Goal: Navigation & Orientation: Find specific page/section

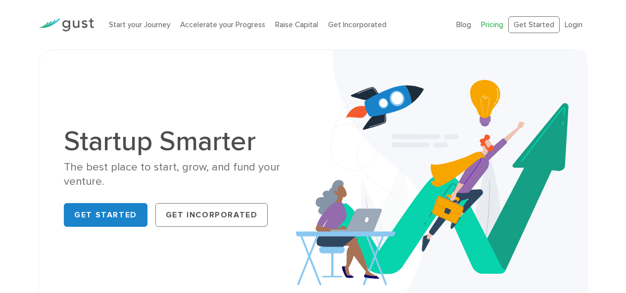
click at [502, 25] on link "Pricing" at bounding box center [492, 24] width 22 height 9
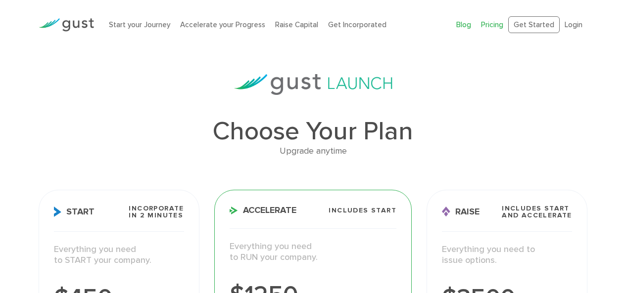
click at [467, 27] on link "Blog" at bounding box center [463, 24] width 15 height 9
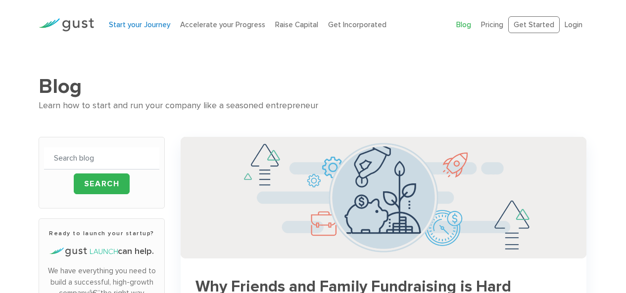
click at [162, 23] on link "Start your Journey" at bounding box center [139, 24] width 61 height 9
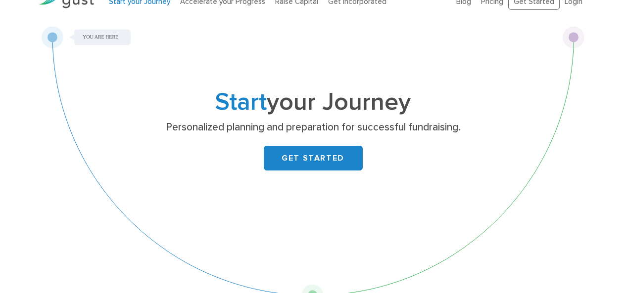
scroll to position [40, 0]
